Goal: Information Seeking & Learning: Learn about a topic

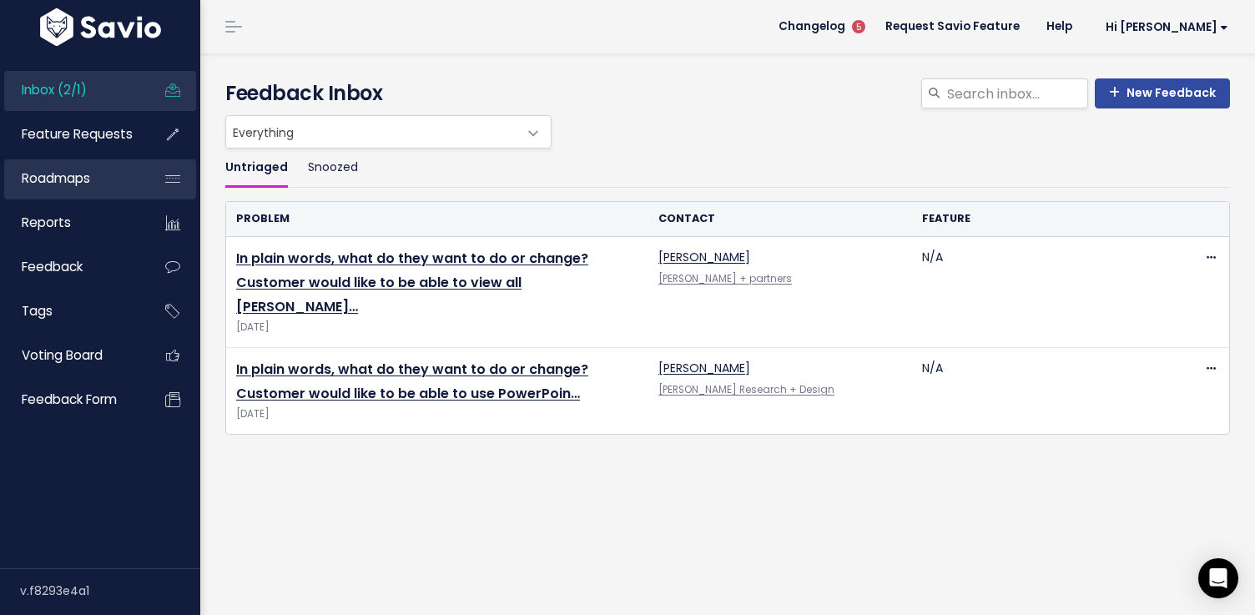
click at [48, 173] on span "Roadmaps" at bounding box center [56, 178] width 68 height 18
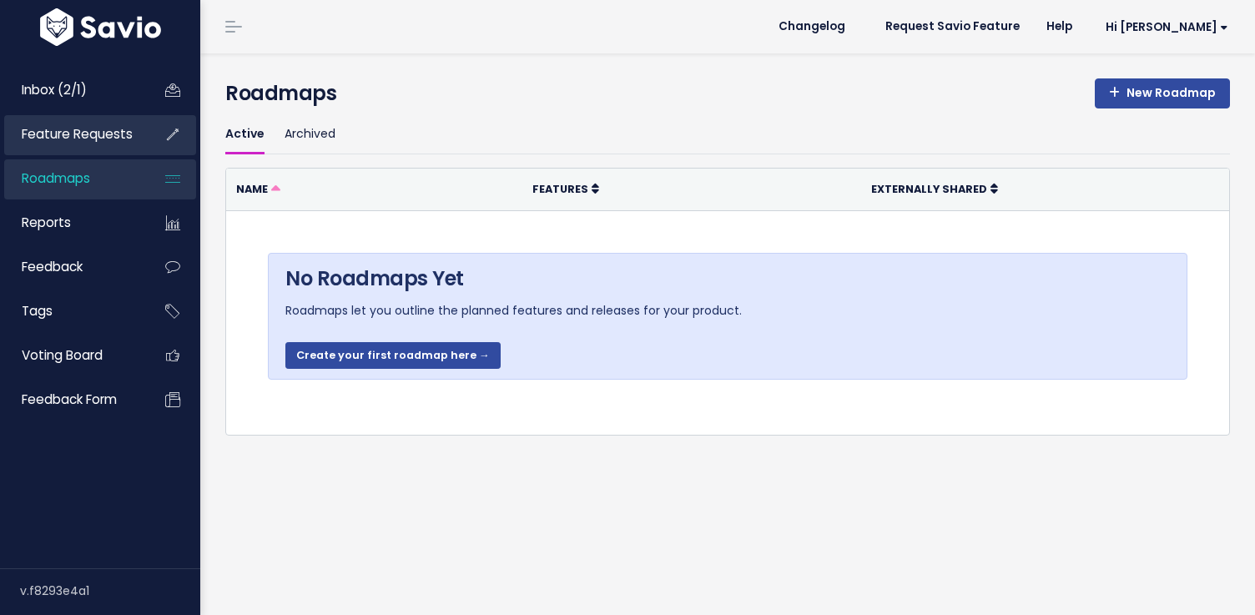
click at [98, 136] on span "Feature Requests" at bounding box center [77, 134] width 111 height 18
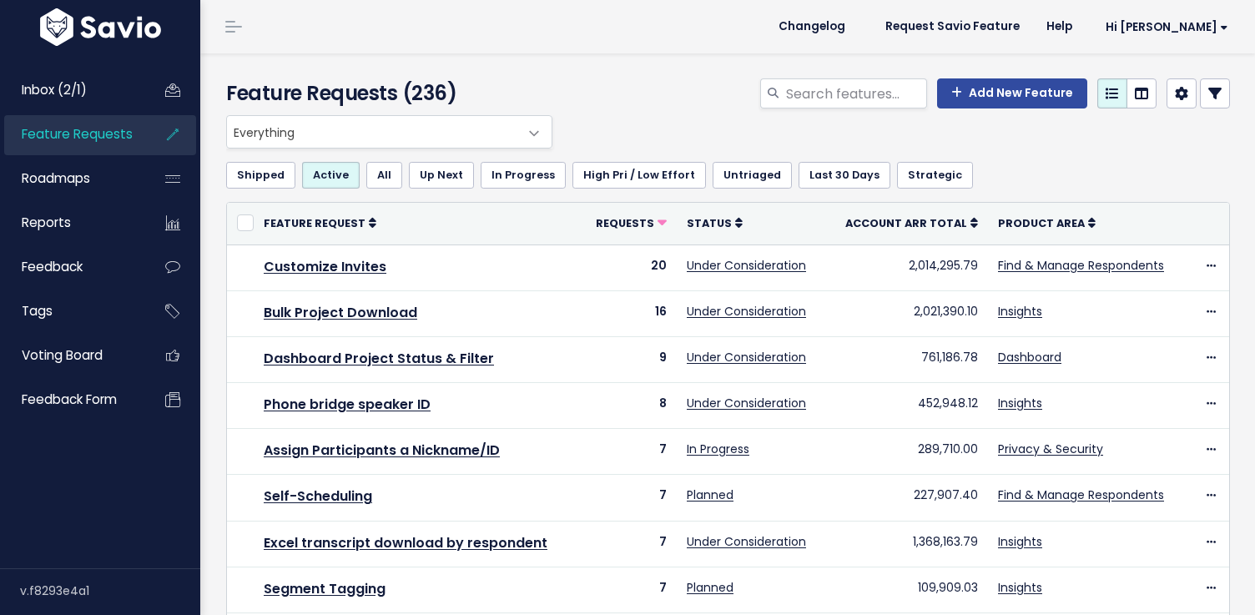
click at [353, 134] on span "Everything" at bounding box center [372, 132] width 291 height 32
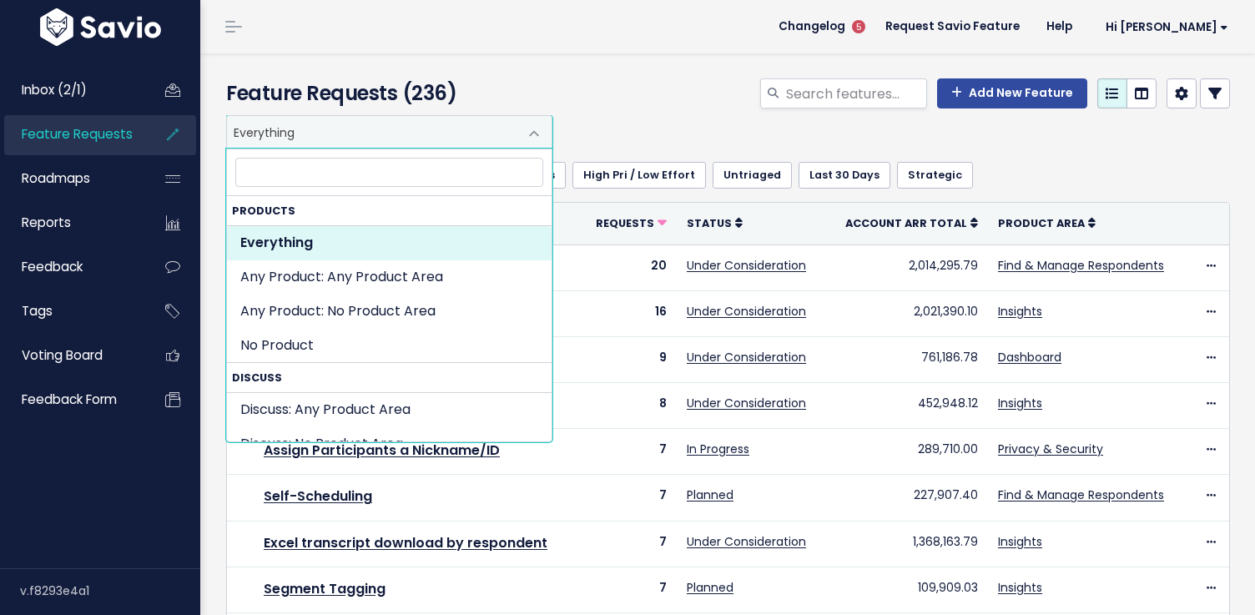
click at [811, 134] on div "Everything Any Product: Any Product Area Any Product: No Product Area No Produc…" at bounding box center [724, 131] width 1004 height 33
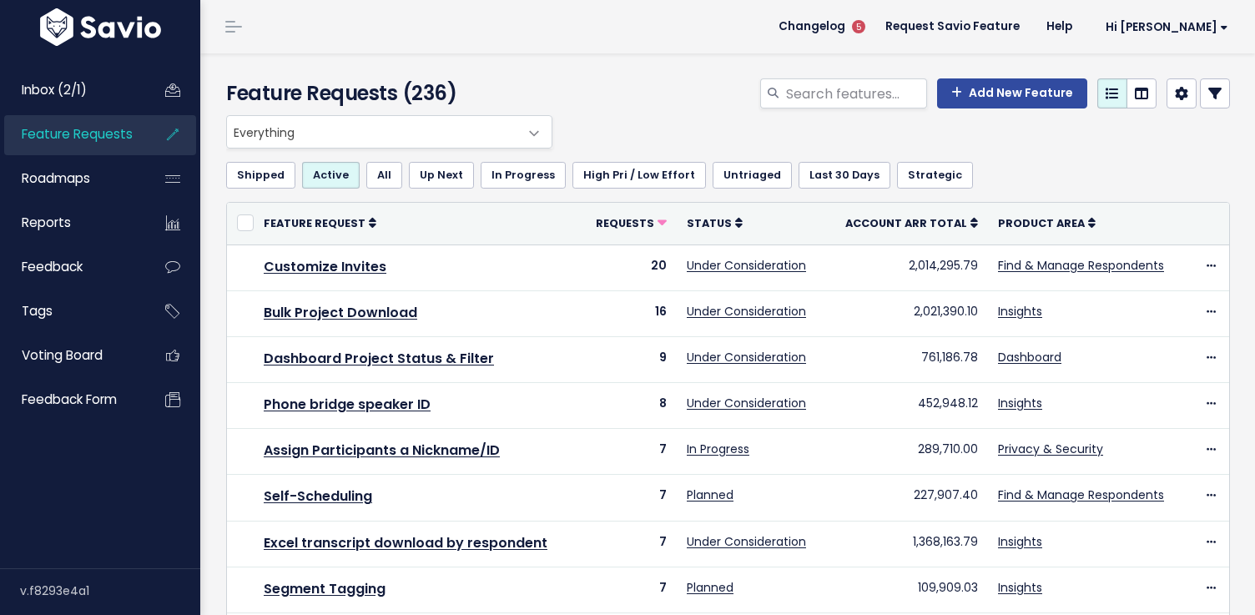
click at [1213, 99] on icon at bounding box center [1215, 93] width 13 height 13
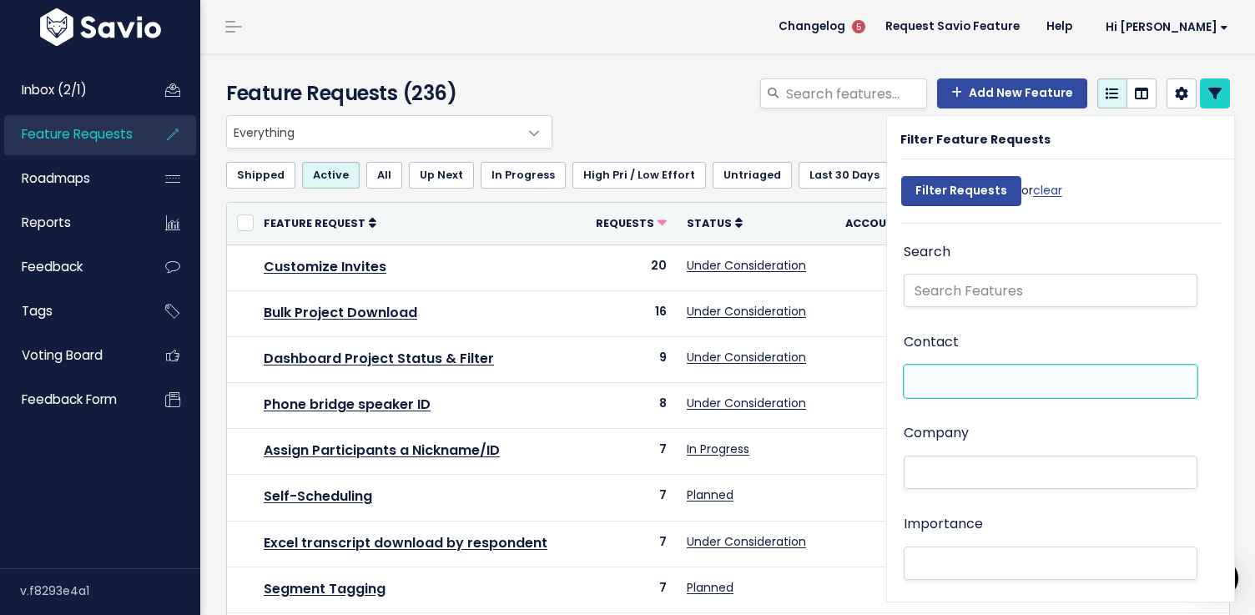
click at [947, 386] on li at bounding box center [1047, 382] width 276 height 18
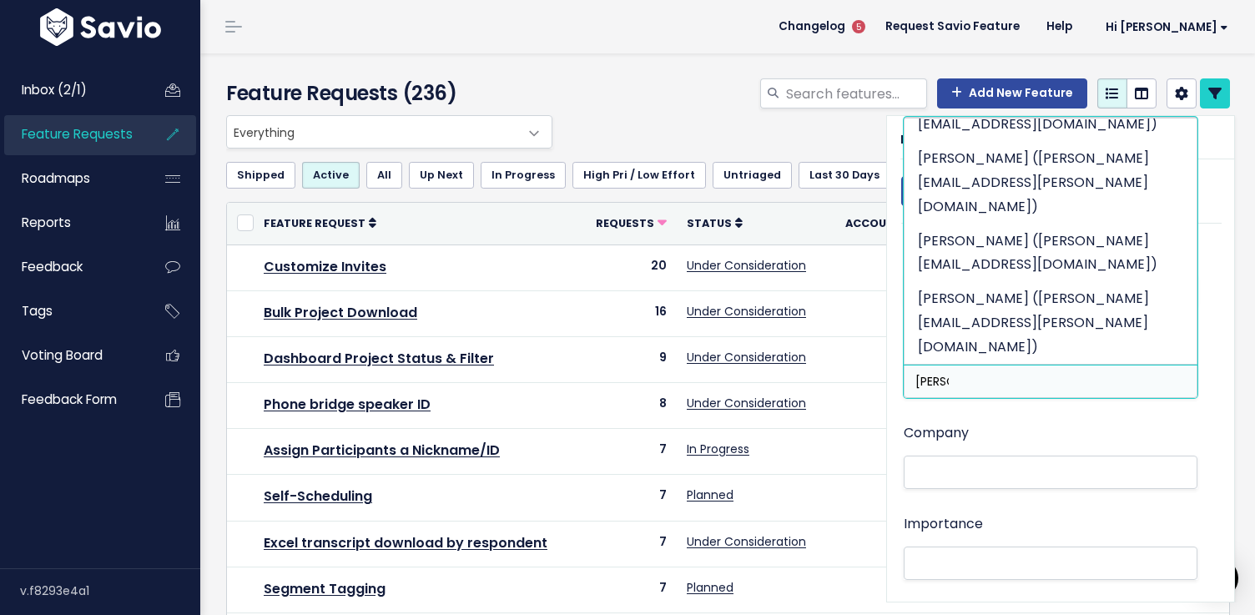
scroll to position [1776, 0]
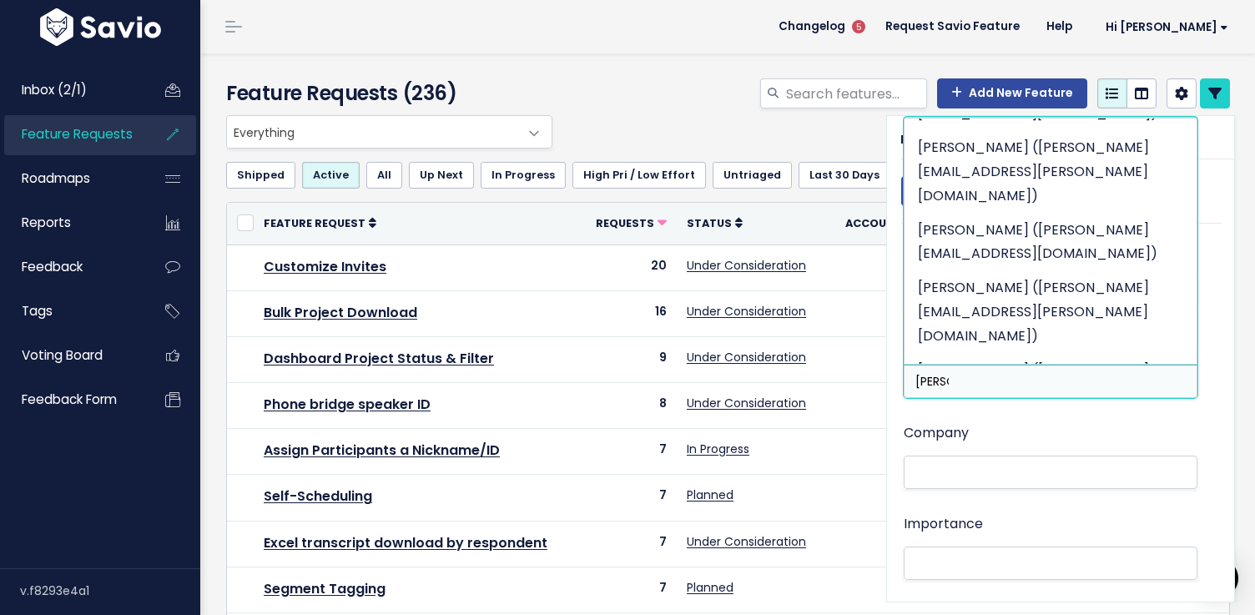
type input "hugo"
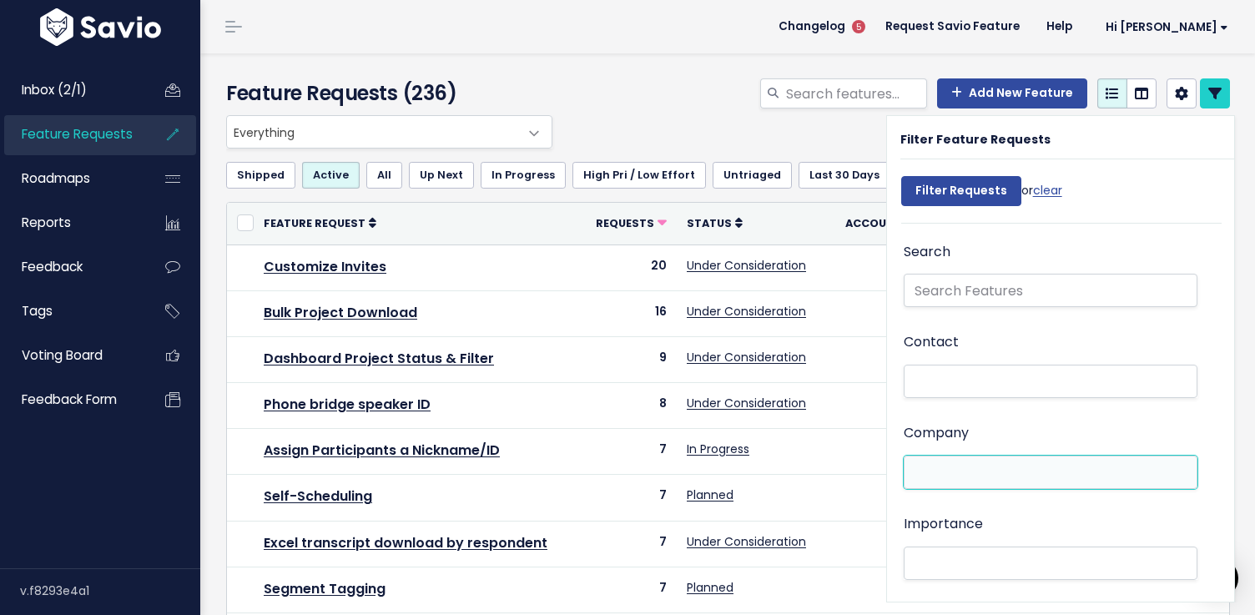
click at [976, 457] on ul at bounding box center [1051, 473] width 292 height 32
click at [972, 465] on li at bounding box center [1047, 473] width 276 height 18
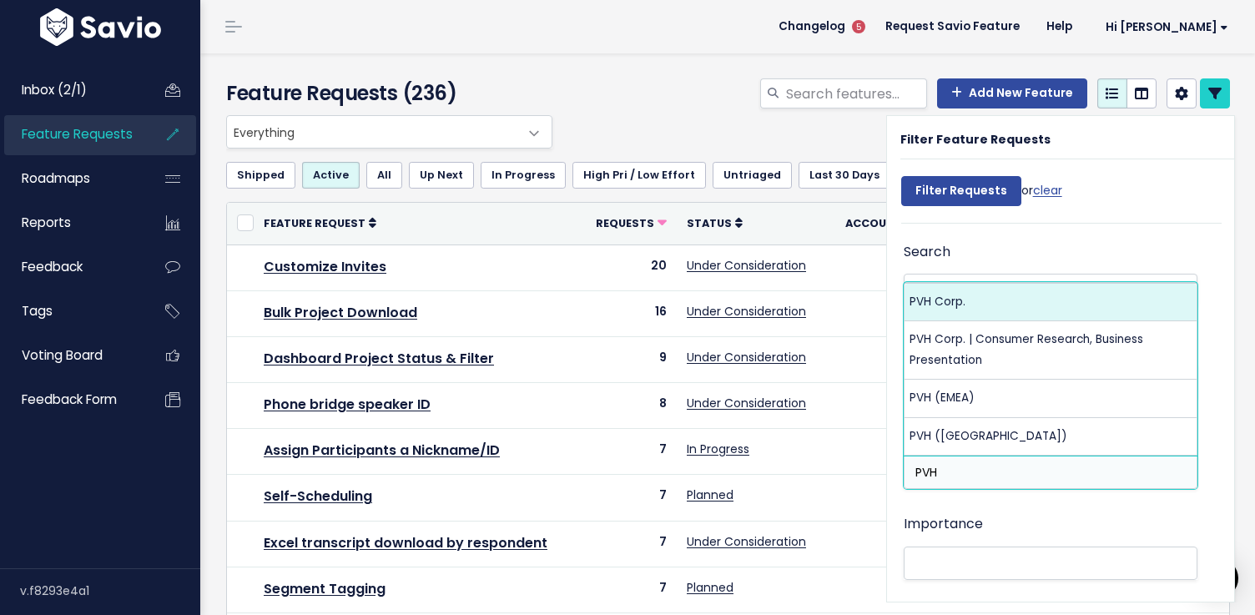
type input "PVH"
select select "16190520"
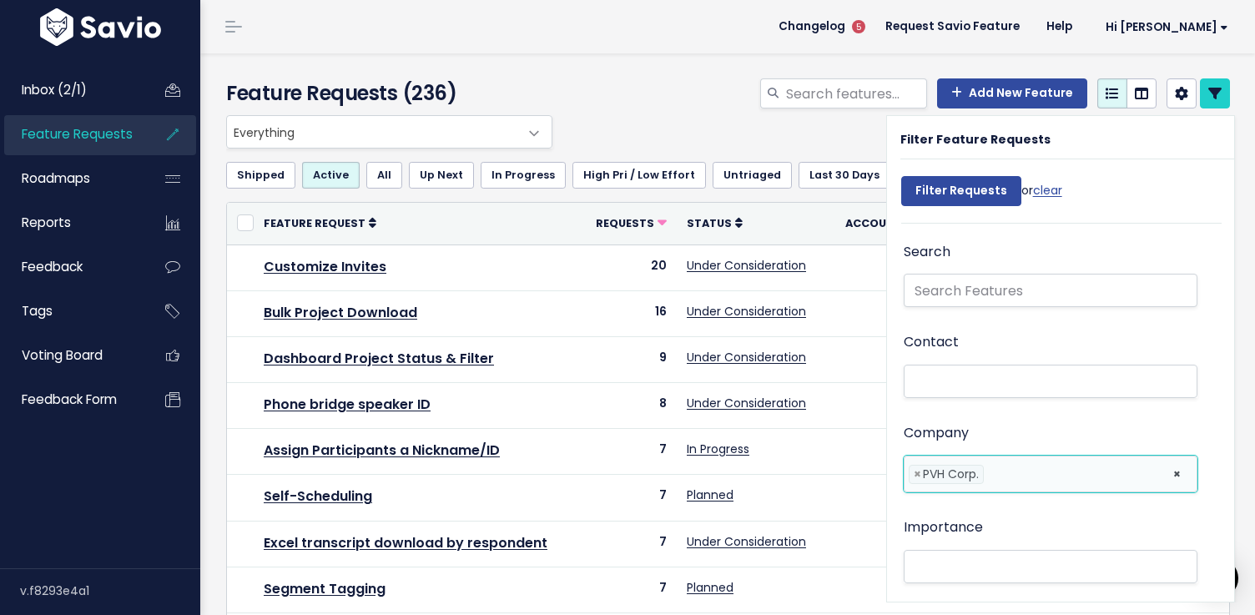
click at [1006, 462] on ul "× × PVH Corp." at bounding box center [1051, 474] width 292 height 35
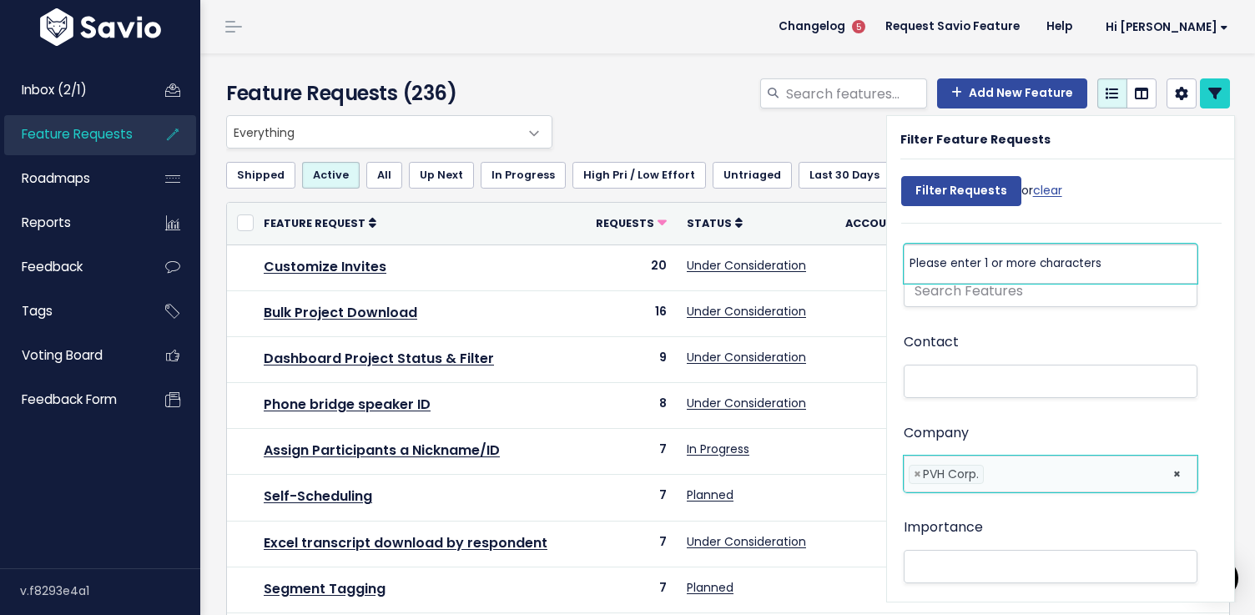
click at [1006, 462] on ul "× × PVH Corp." at bounding box center [1051, 474] width 292 height 35
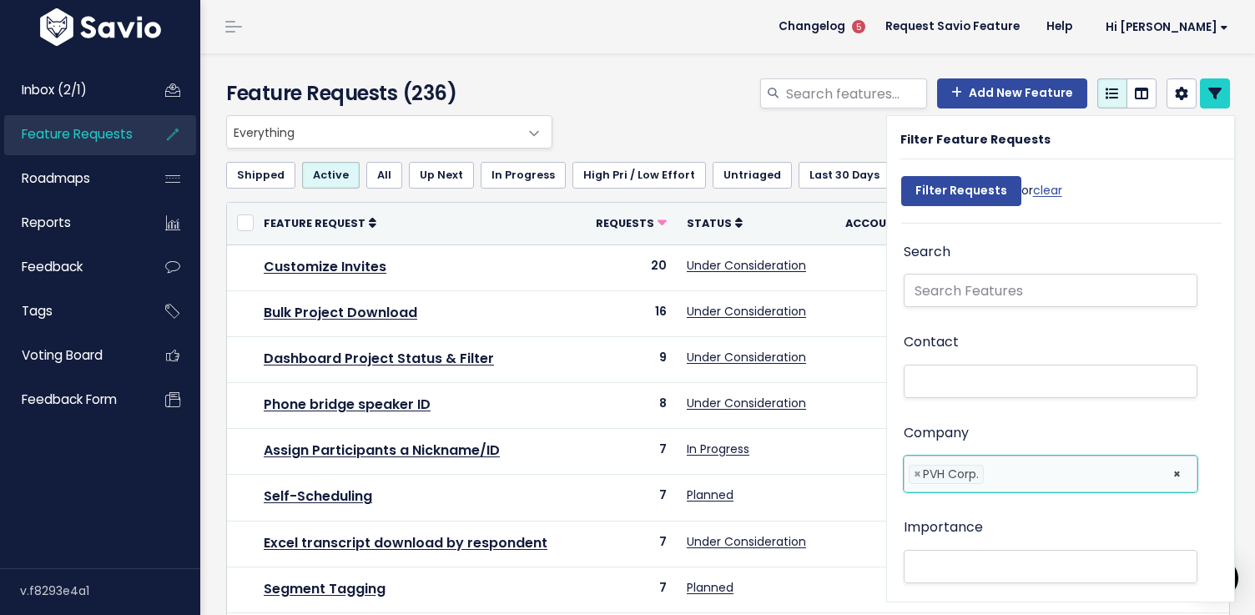
click at [1006, 483] on ul "× × PVH Corp." at bounding box center [1051, 474] width 292 height 35
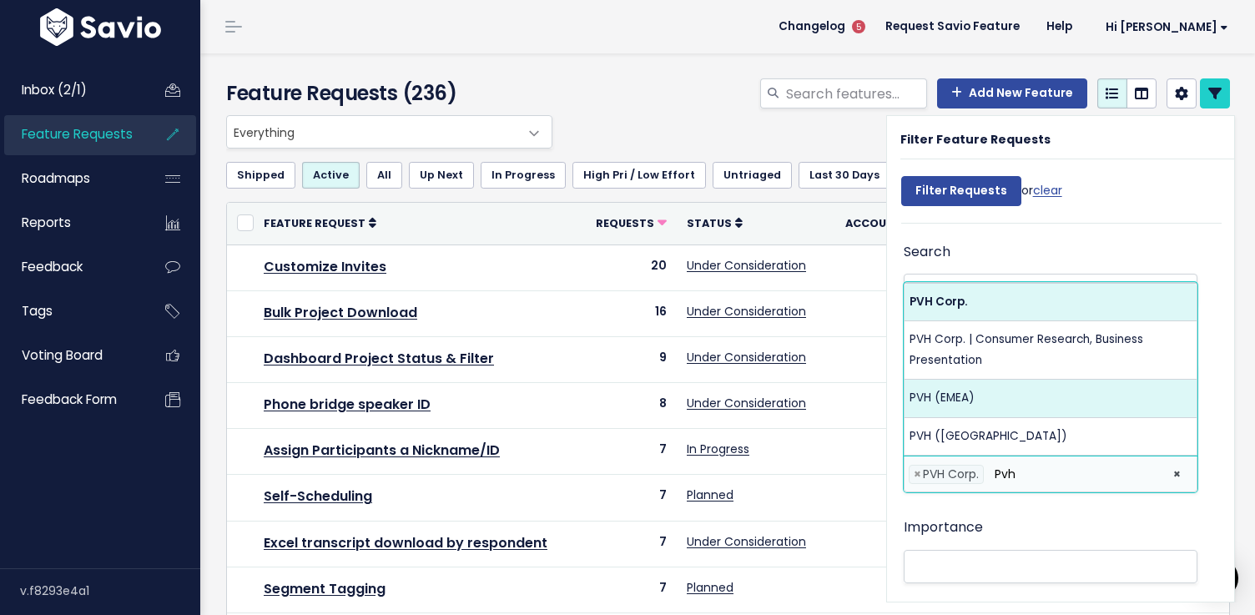
type input "Pvh"
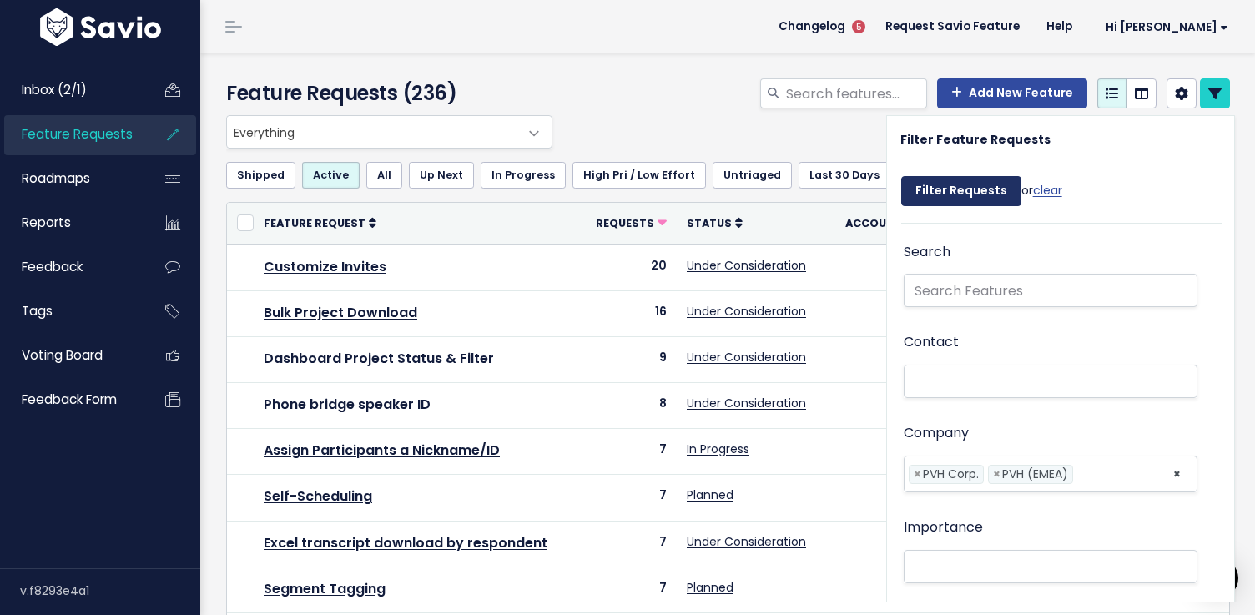
click at [978, 196] on input "Filter Requests" at bounding box center [961, 191] width 120 height 30
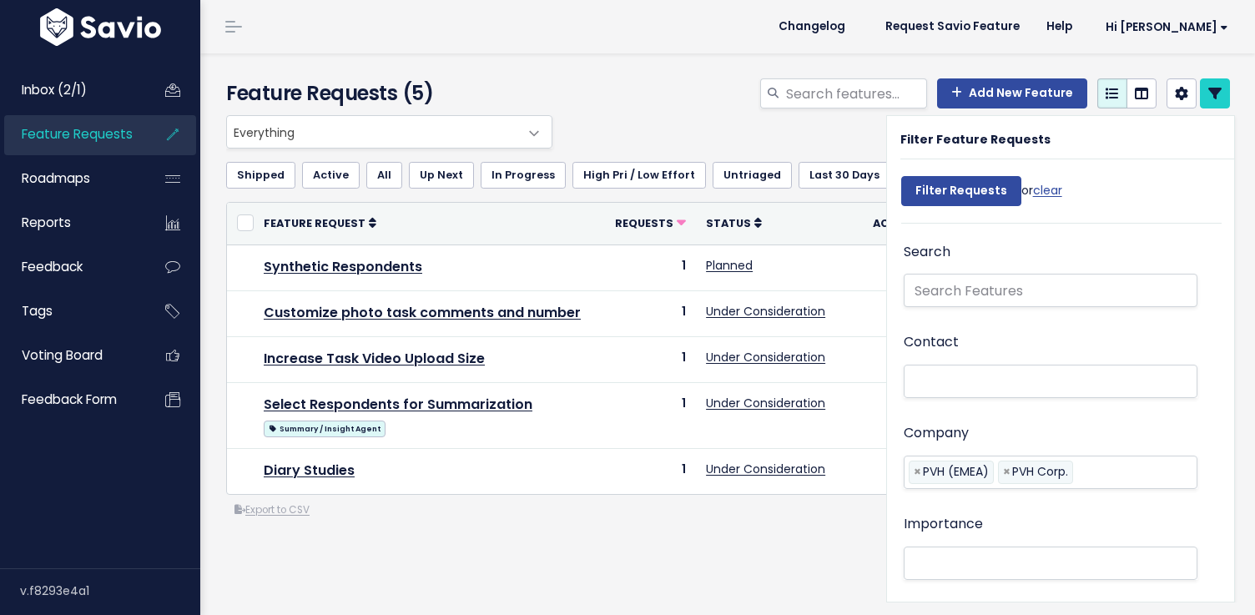
select select
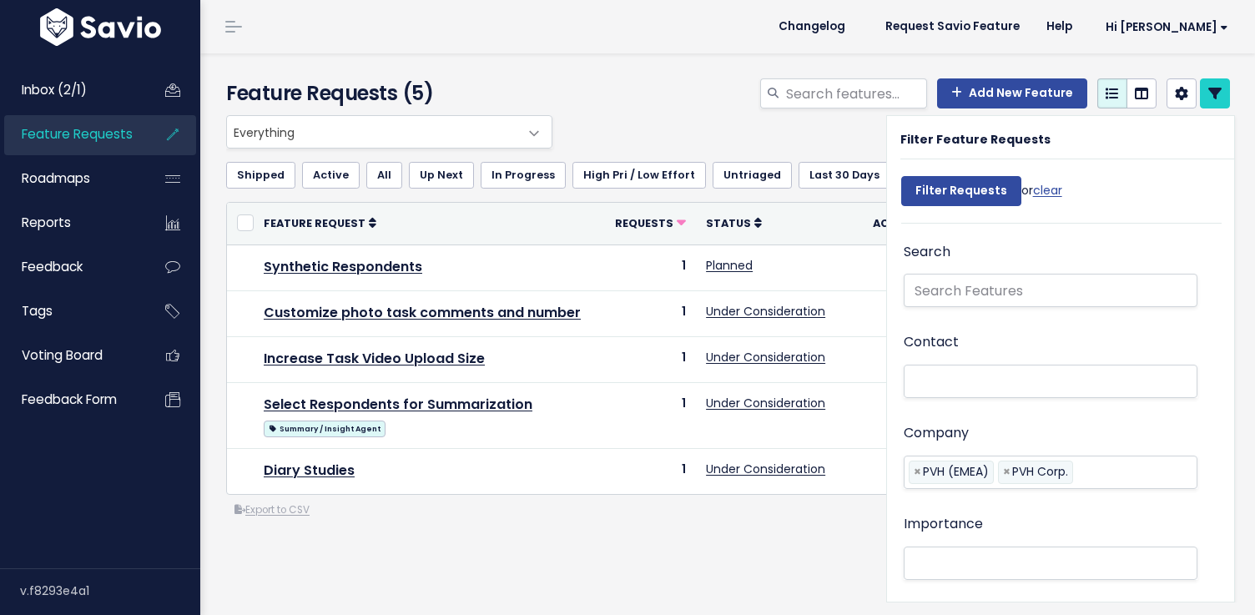
select select
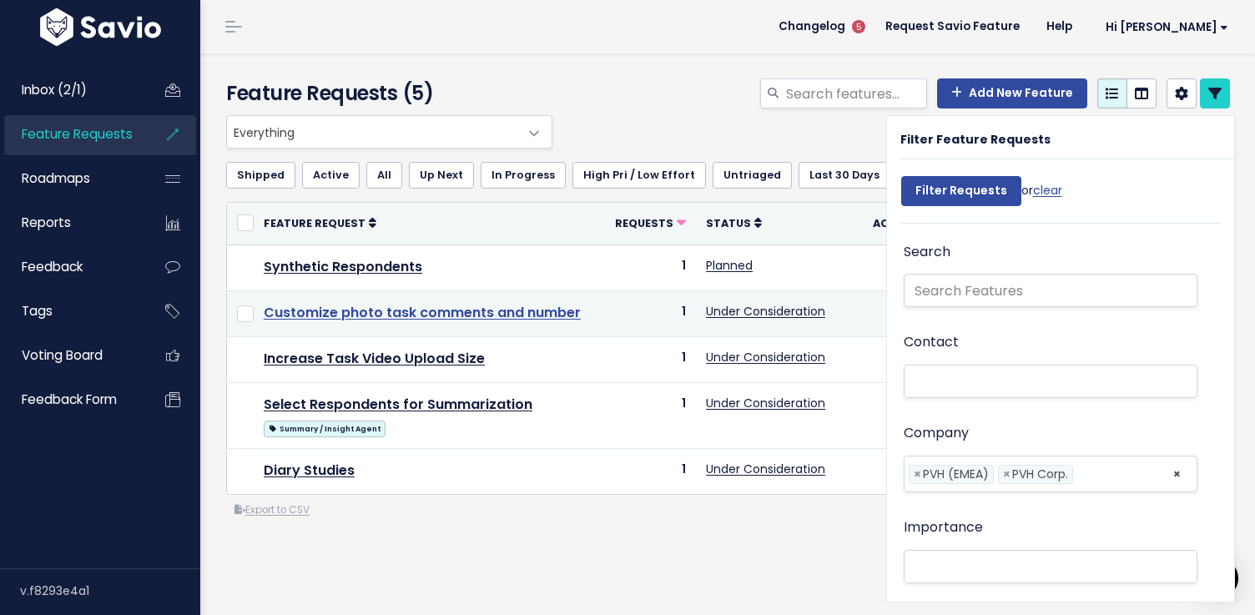
click at [438, 316] on link "Customize photo task comments and number" at bounding box center [422, 312] width 317 height 19
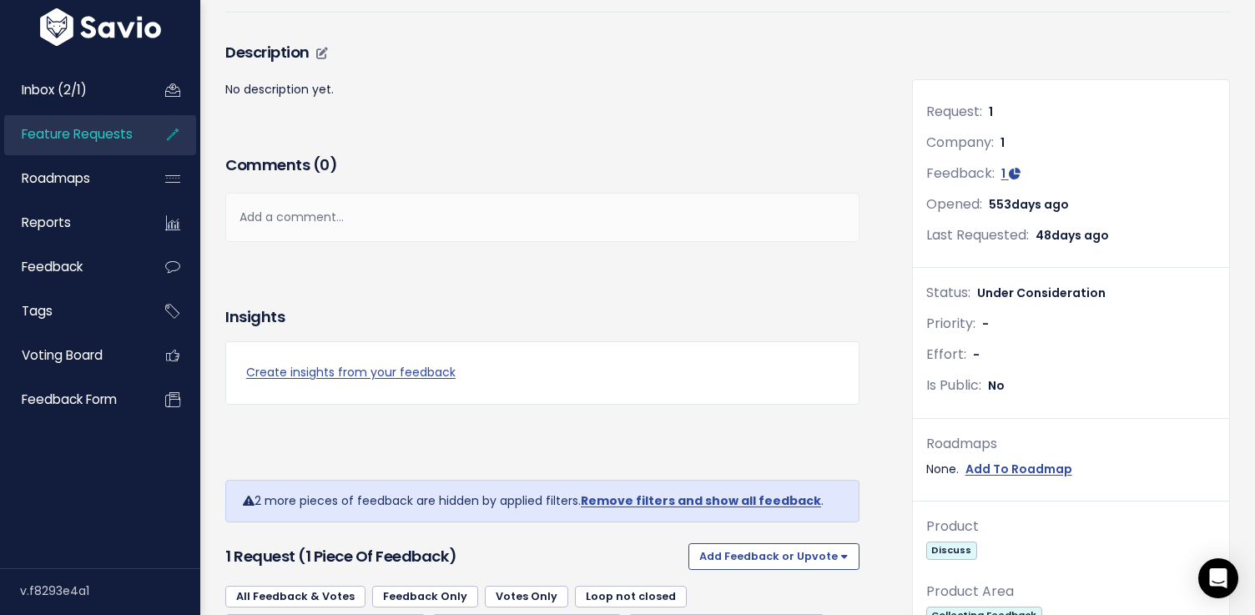
scroll to position [68, 0]
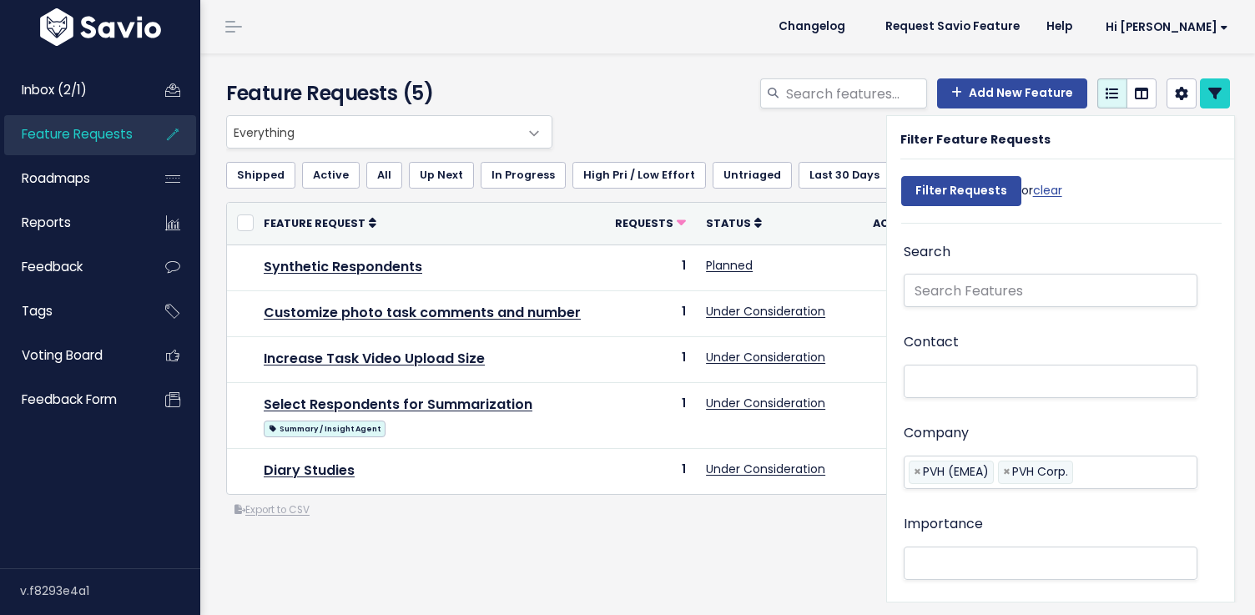
select select
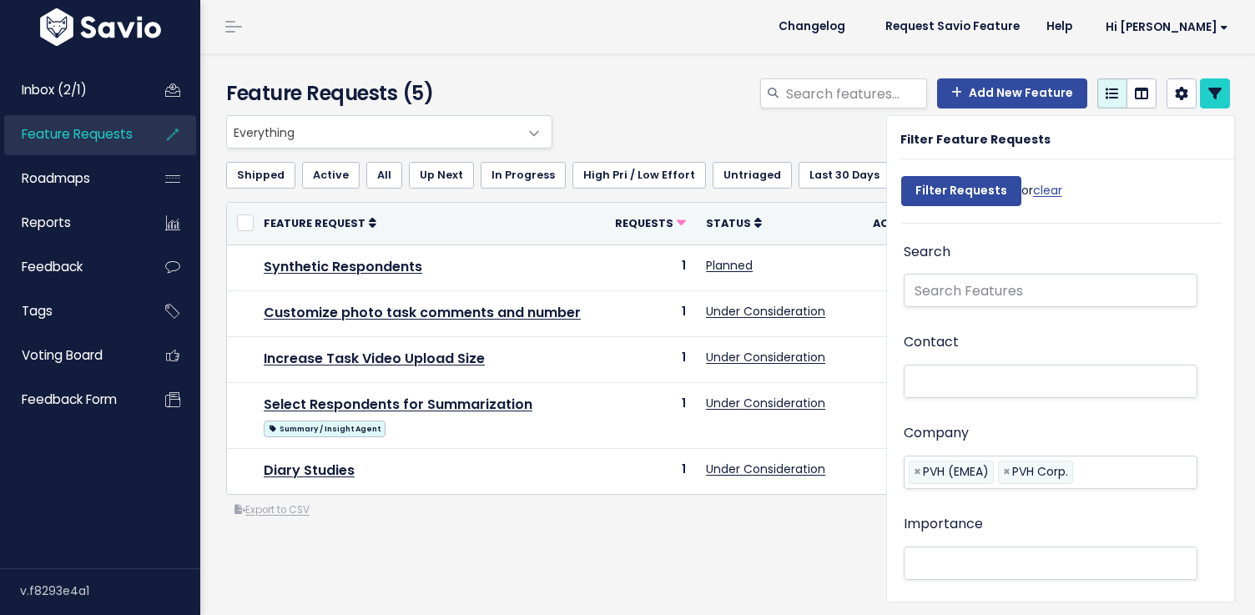
select select
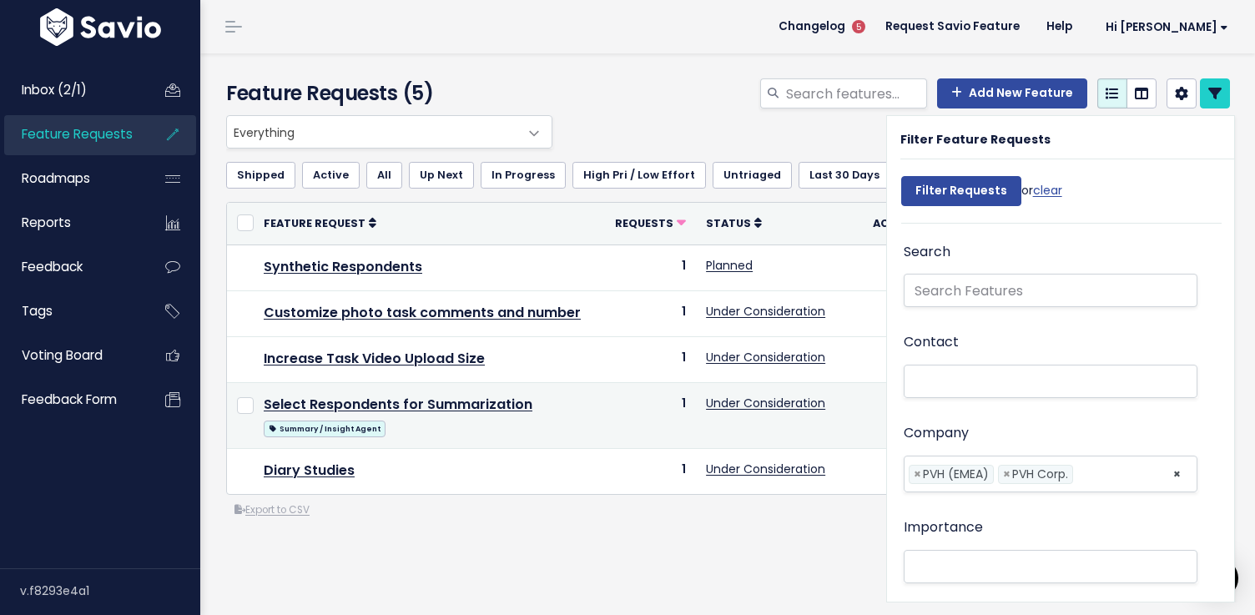
scroll to position [65, 0]
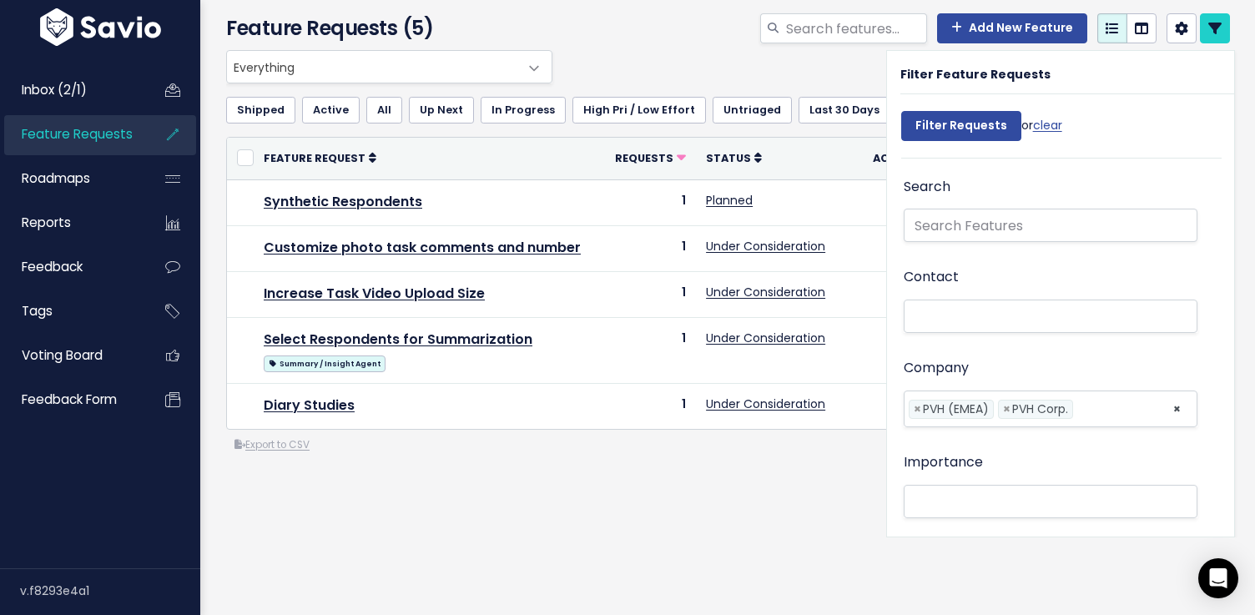
click at [1093, 401] on li at bounding box center [1119, 410] width 83 height 18
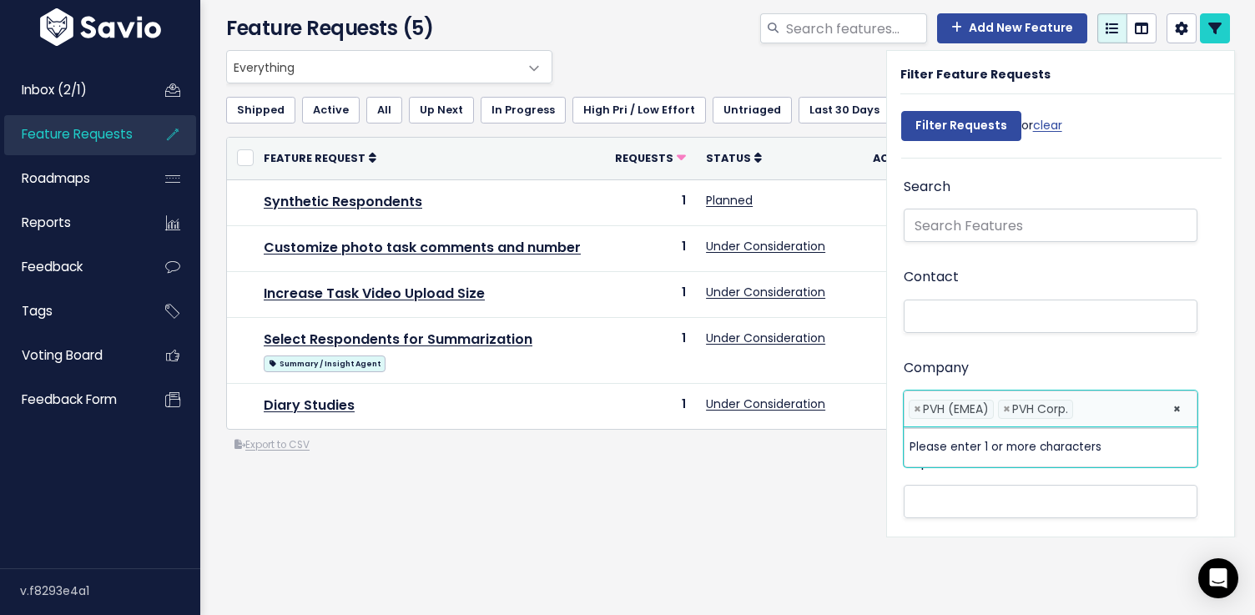
click at [1098, 409] on li at bounding box center [1119, 410] width 83 height 18
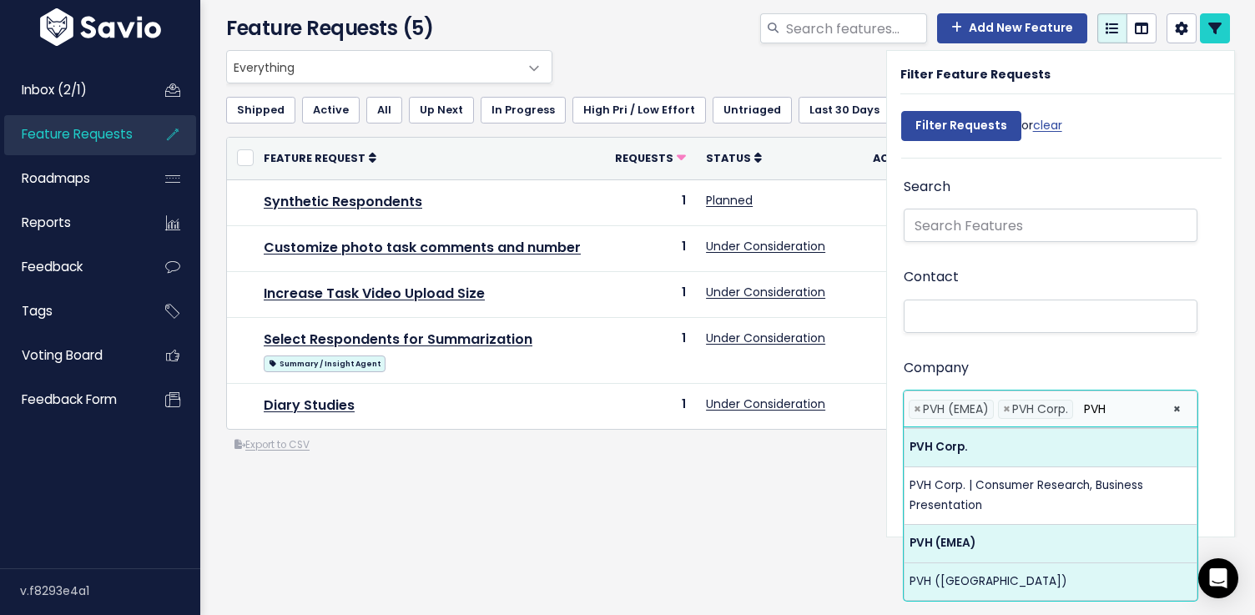
type input "PVH"
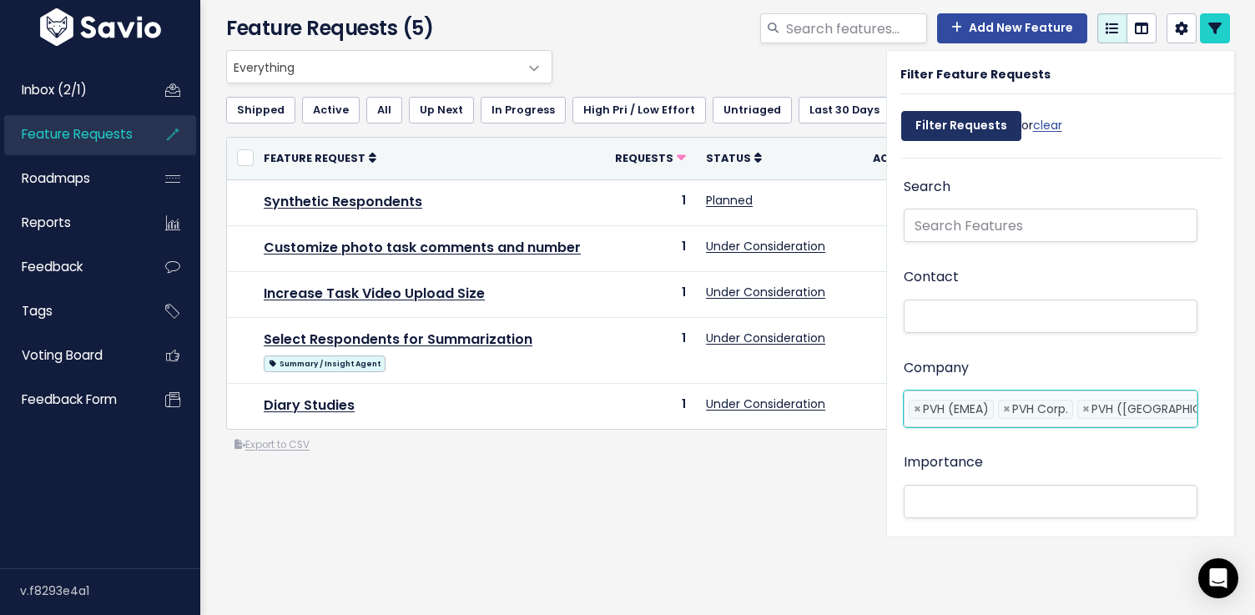
click at [937, 129] on input "Filter Requests" at bounding box center [961, 126] width 120 height 30
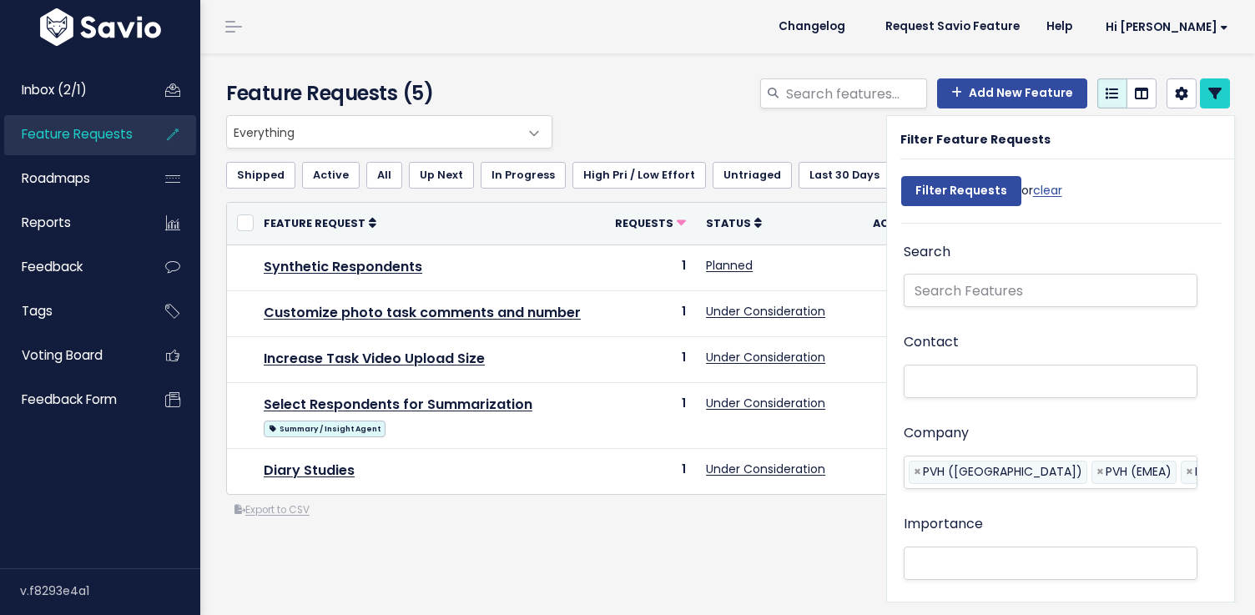
select select
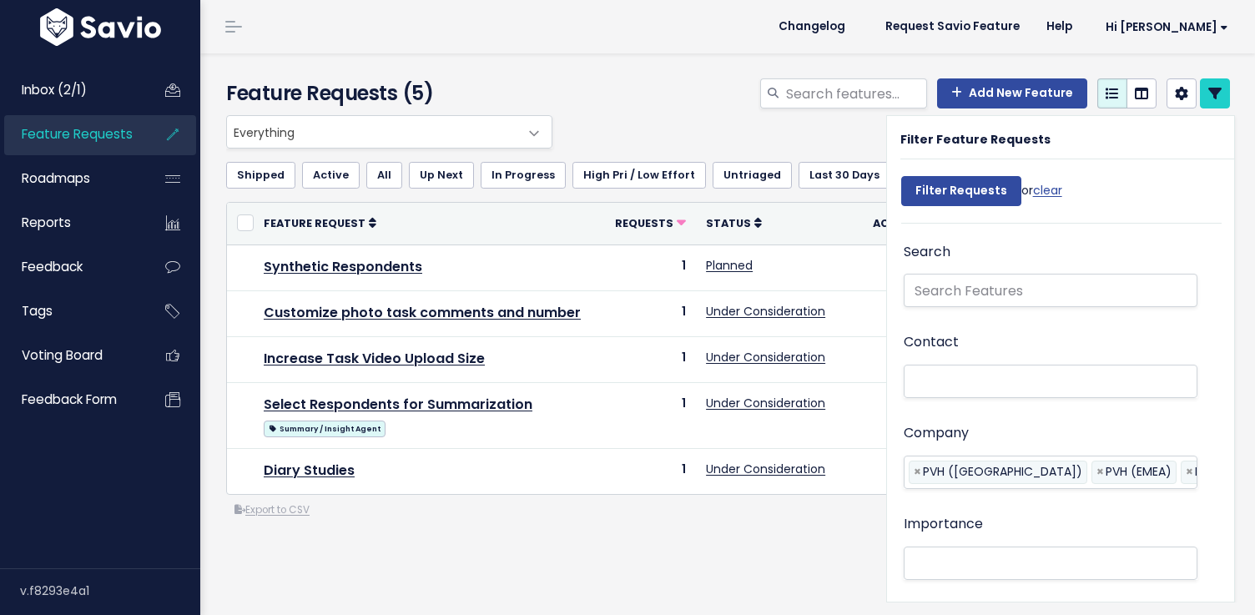
select select
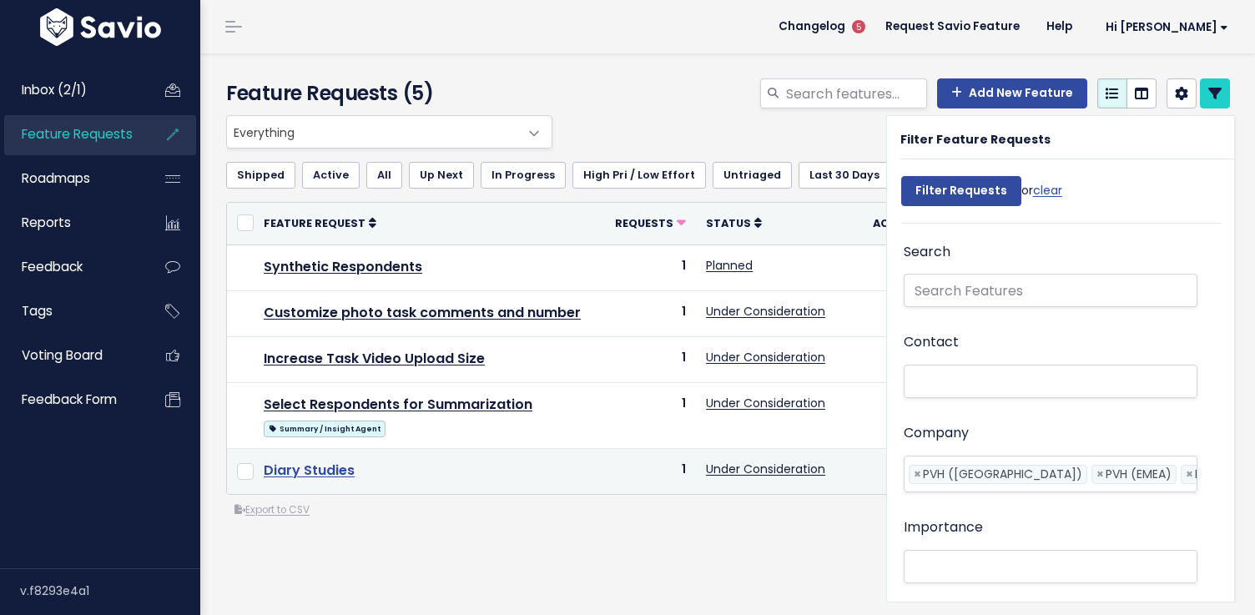
click at [297, 471] on link "Diary Studies" at bounding box center [309, 470] width 91 height 19
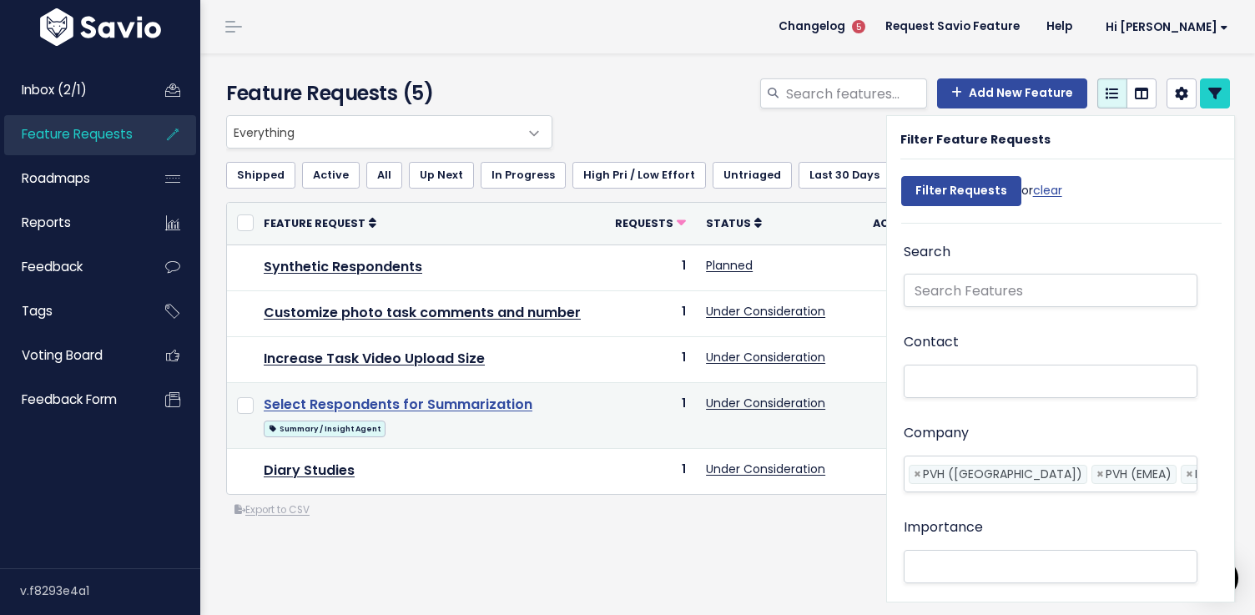
click at [388, 408] on link "Select Respondents for Summarization" at bounding box center [398, 404] width 269 height 19
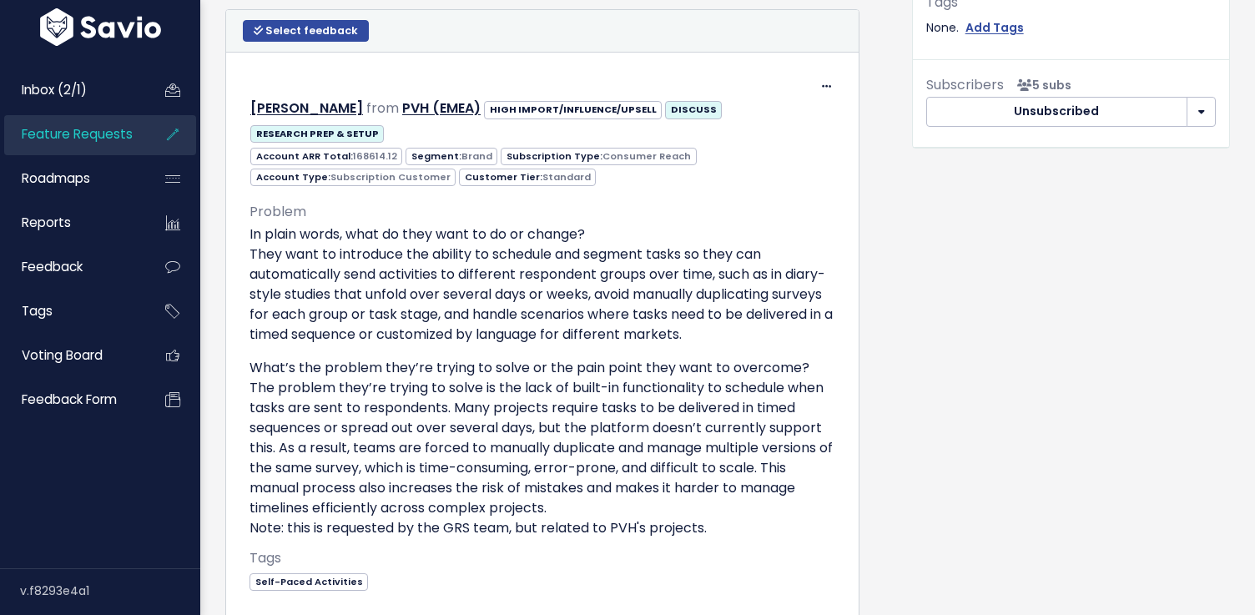
scroll to position [831, 0]
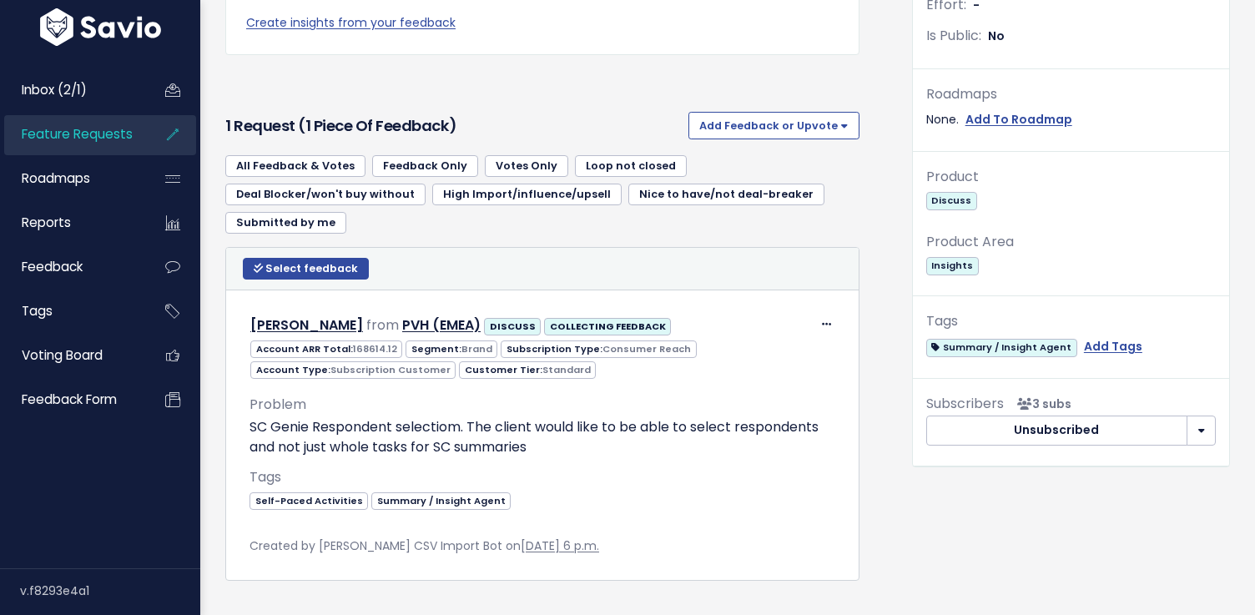
scroll to position [543, 0]
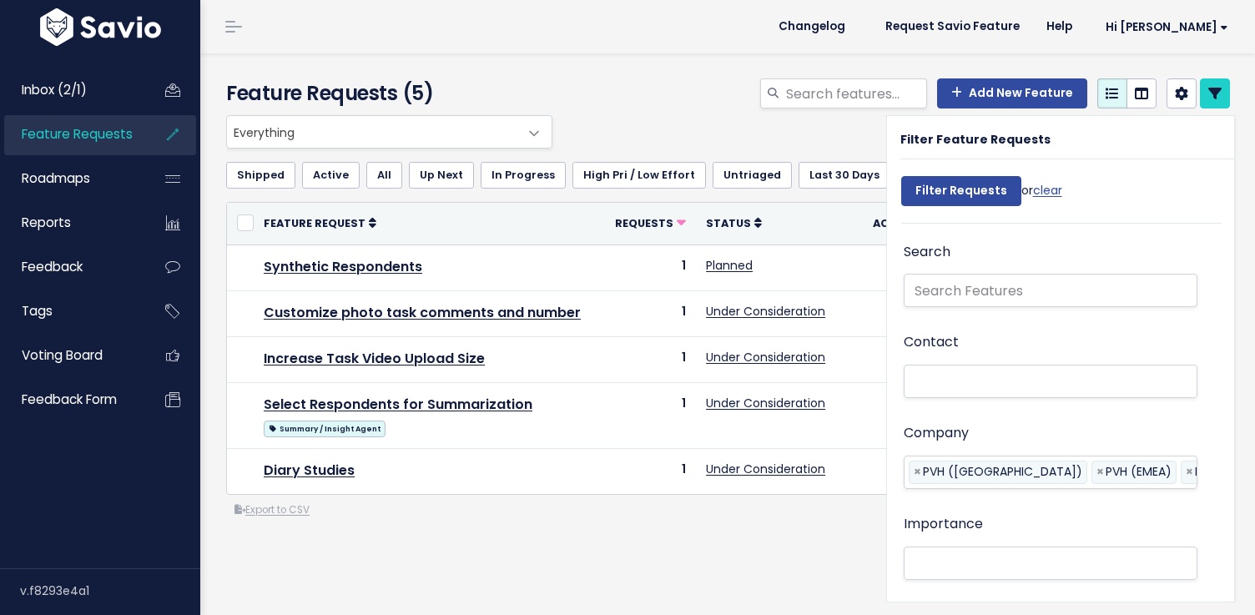
select select
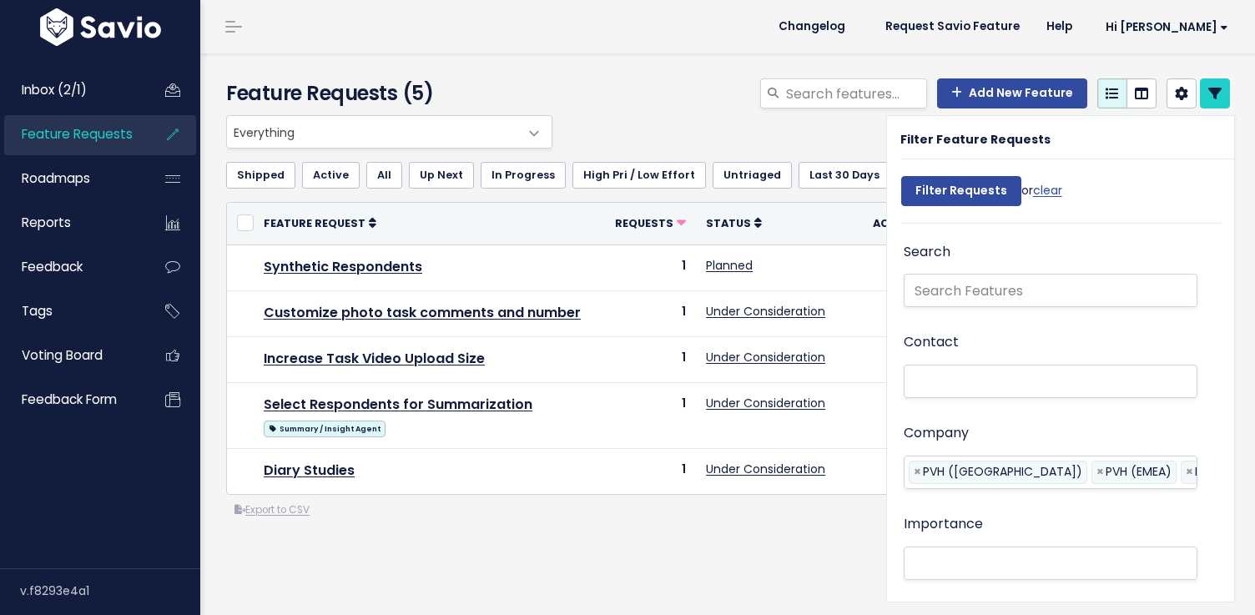
select select
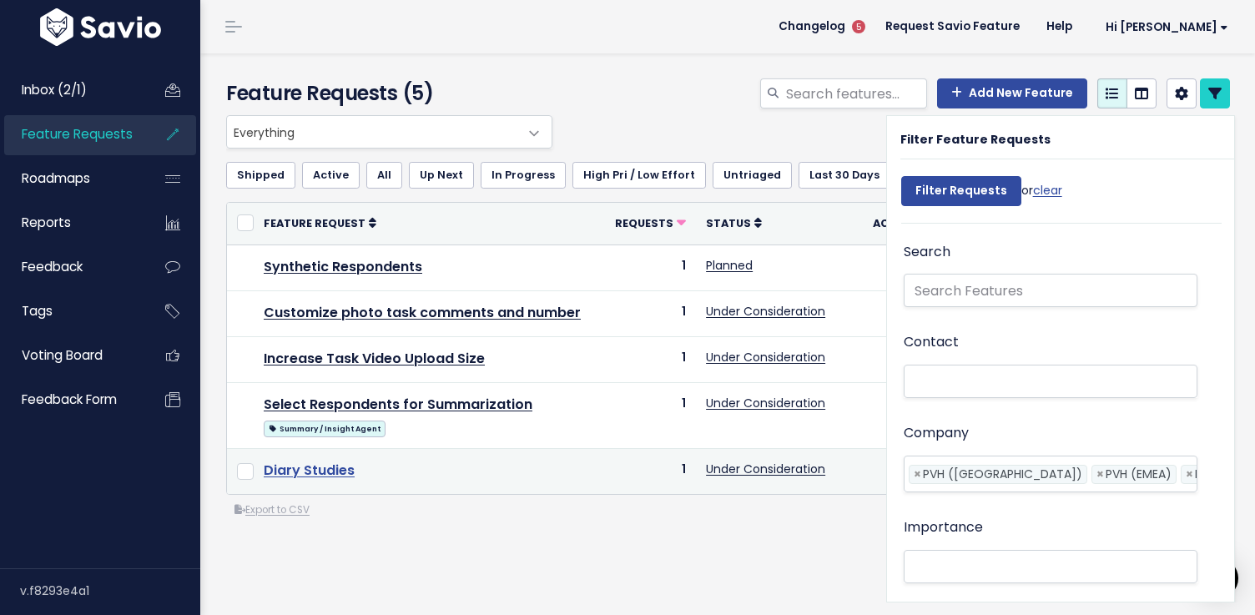
click at [337, 478] on link "Diary Studies" at bounding box center [309, 470] width 91 height 19
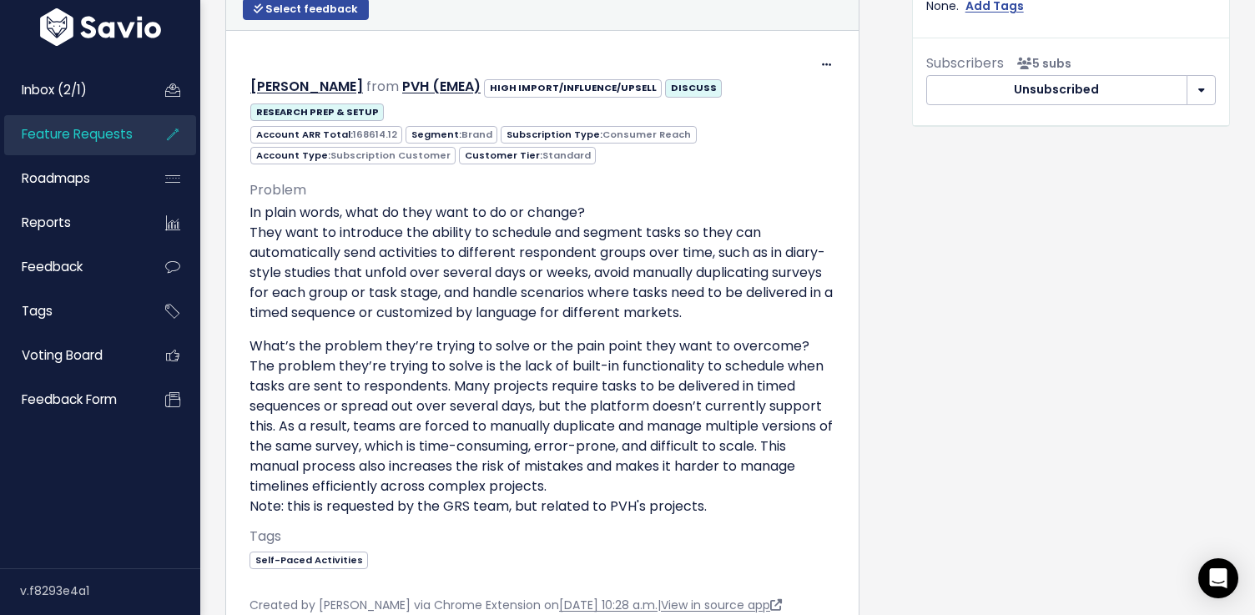
scroll to position [840, 0]
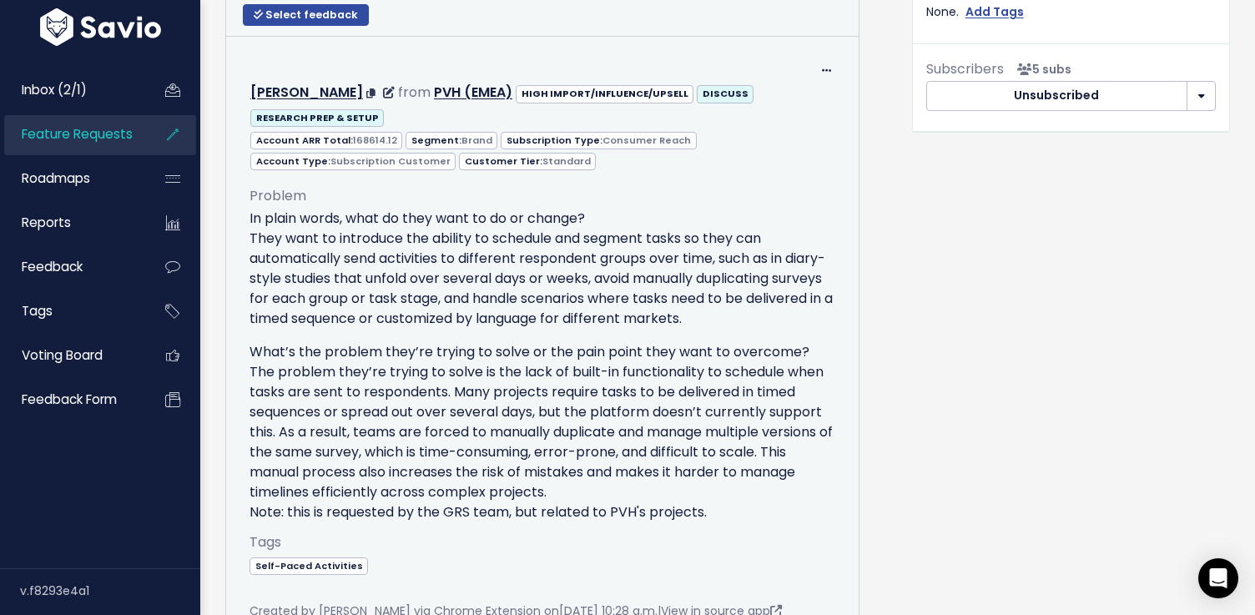
click at [672, 413] on p "What’s the problem they’re trying to solve or the pain point they want to overc…" at bounding box center [543, 432] width 586 height 180
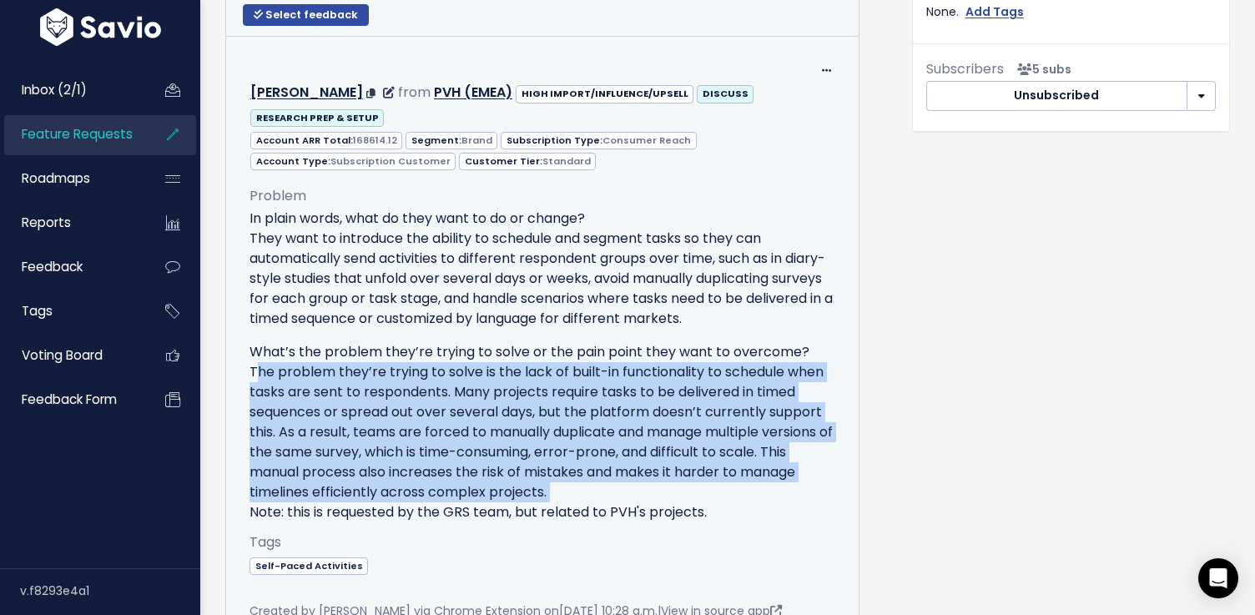
click at [672, 413] on p "What’s the problem they’re trying to solve or the pain point they want to overc…" at bounding box center [543, 432] width 586 height 180
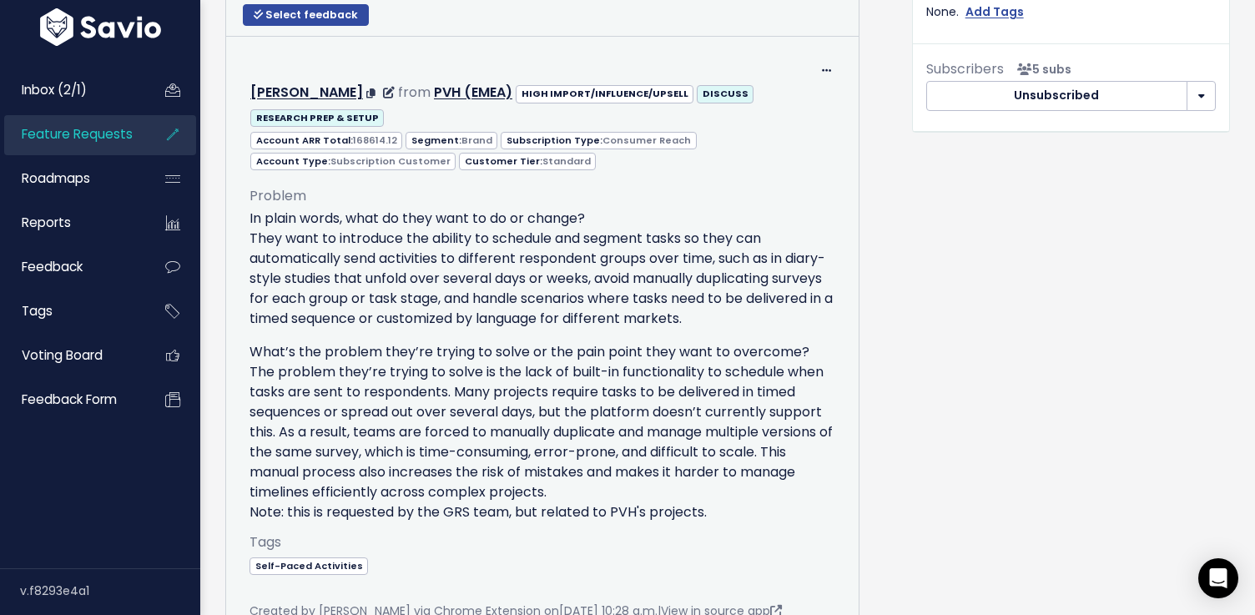
click at [611, 425] on p "What’s the problem they’re trying to solve or the pain point they want to overc…" at bounding box center [543, 432] width 586 height 180
drag, startPoint x: 518, startPoint y: 427, endPoint x: 821, endPoint y: 461, distance: 304.1
click at [821, 461] on p "What’s the problem they’re trying to solve or the pain point they want to overc…" at bounding box center [543, 432] width 586 height 180
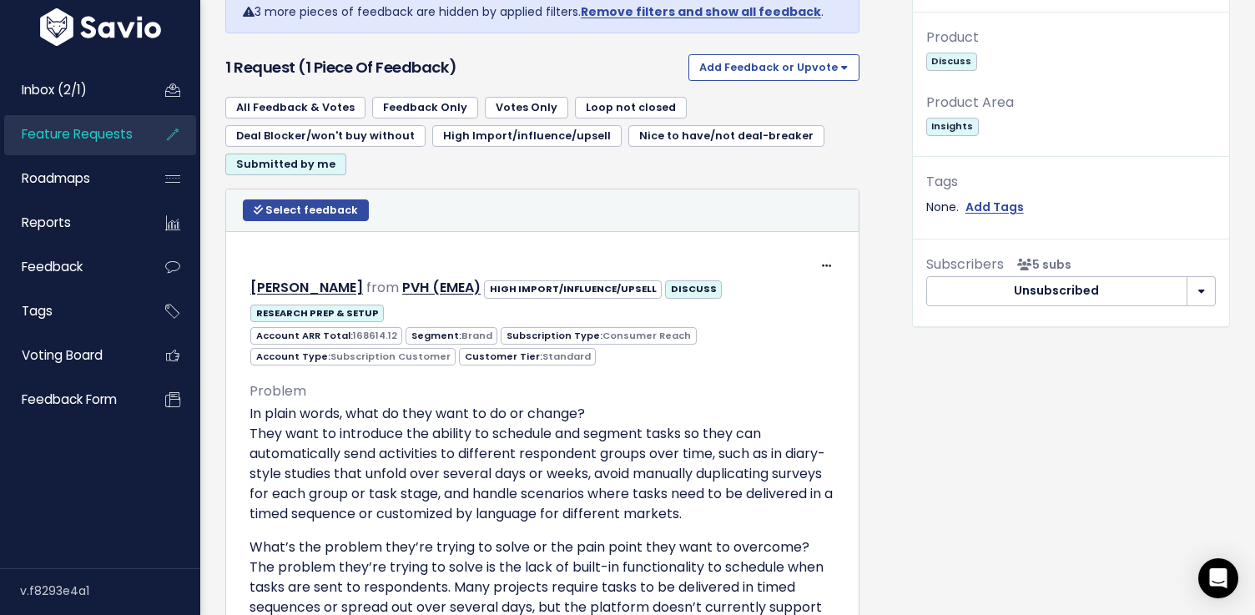
scroll to position [582, 0]
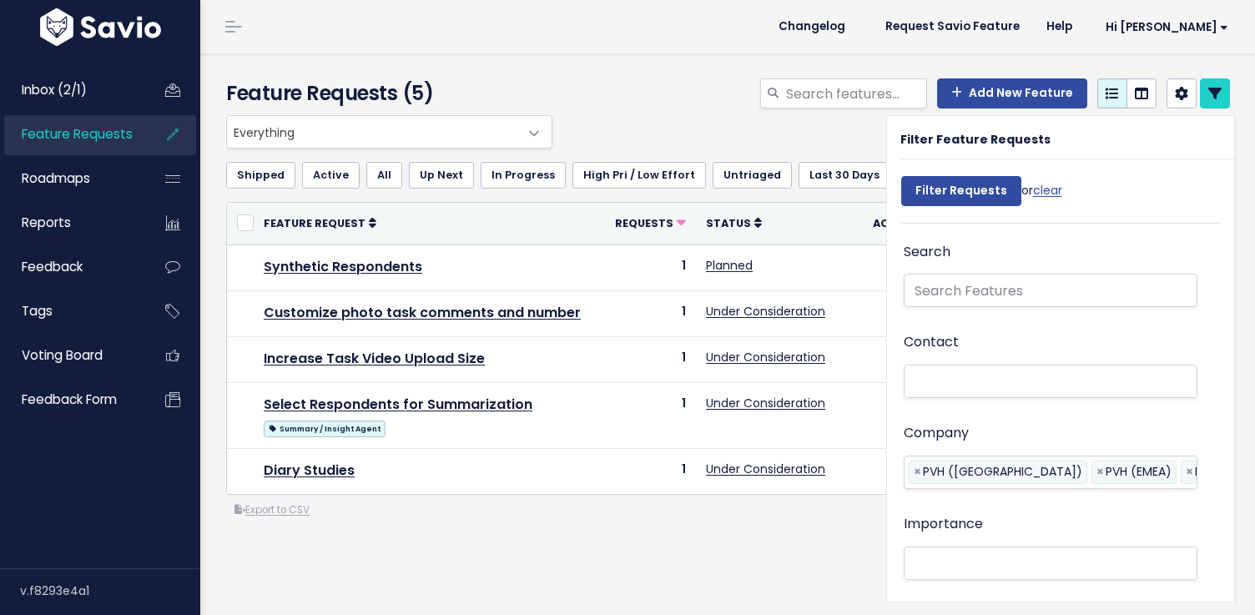
select select
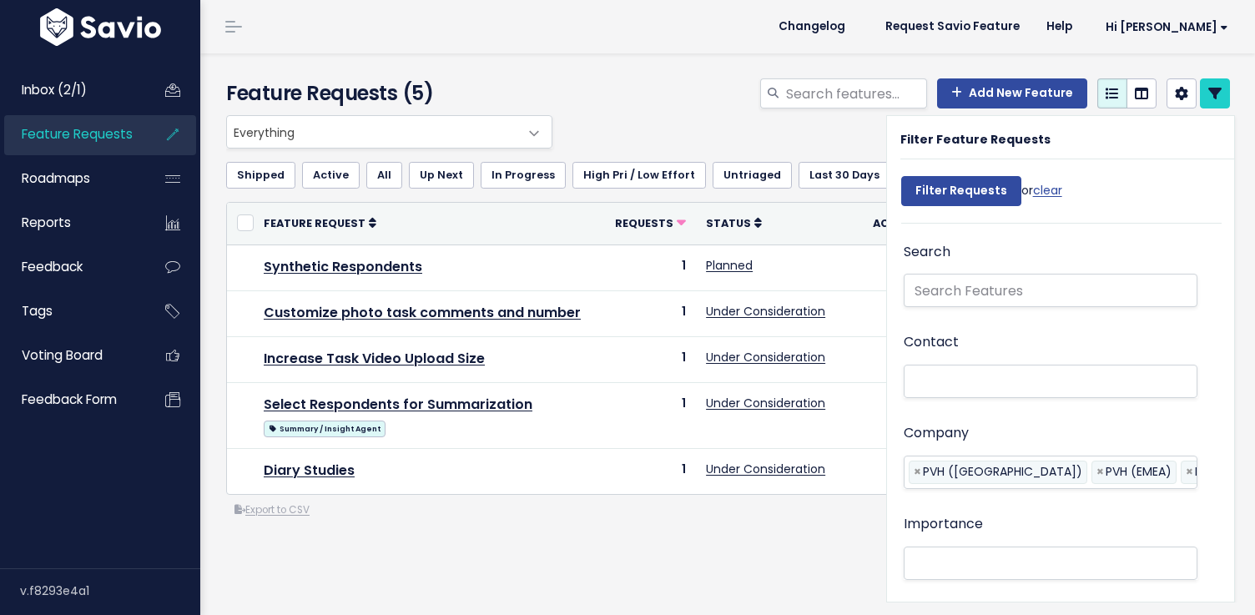
select select
click at [838, 146] on div "Everything Any Product: Any Product Area Any Product: No Product Area No Produc…" at bounding box center [724, 131] width 1004 height 33
